Goal: Navigation & Orientation: Find specific page/section

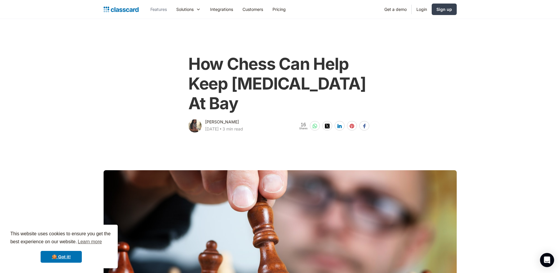
click at [159, 9] on link "Features" at bounding box center [159, 9] width 26 height 13
click at [121, 6] on img "home" at bounding box center [121, 9] width 35 height 8
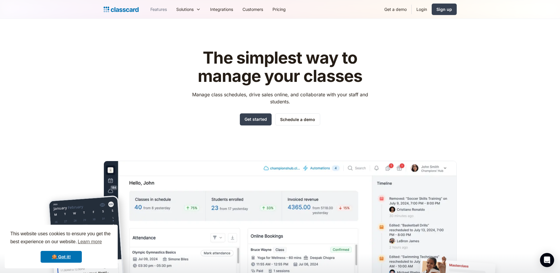
click at [161, 8] on link "Features" at bounding box center [159, 9] width 26 height 13
click at [0, 1] on div "Features Resources Blog The latest industry news, updates and info. Customer st…" at bounding box center [280, 9] width 560 height 19
